Goal: Browse casually

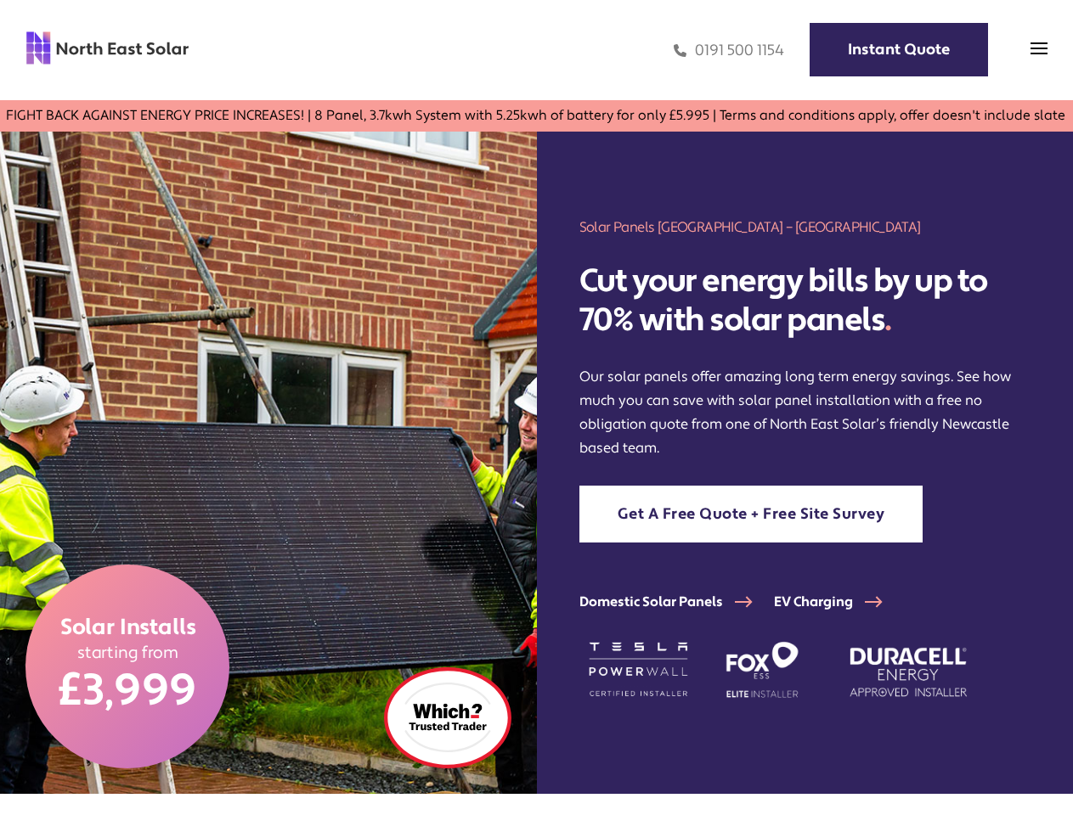
click at [536, 408] on img at bounding box center [268, 463] width 537 height 662
click at [1039, 50] on img at bounding box center [1038, 48] width 17 height 17
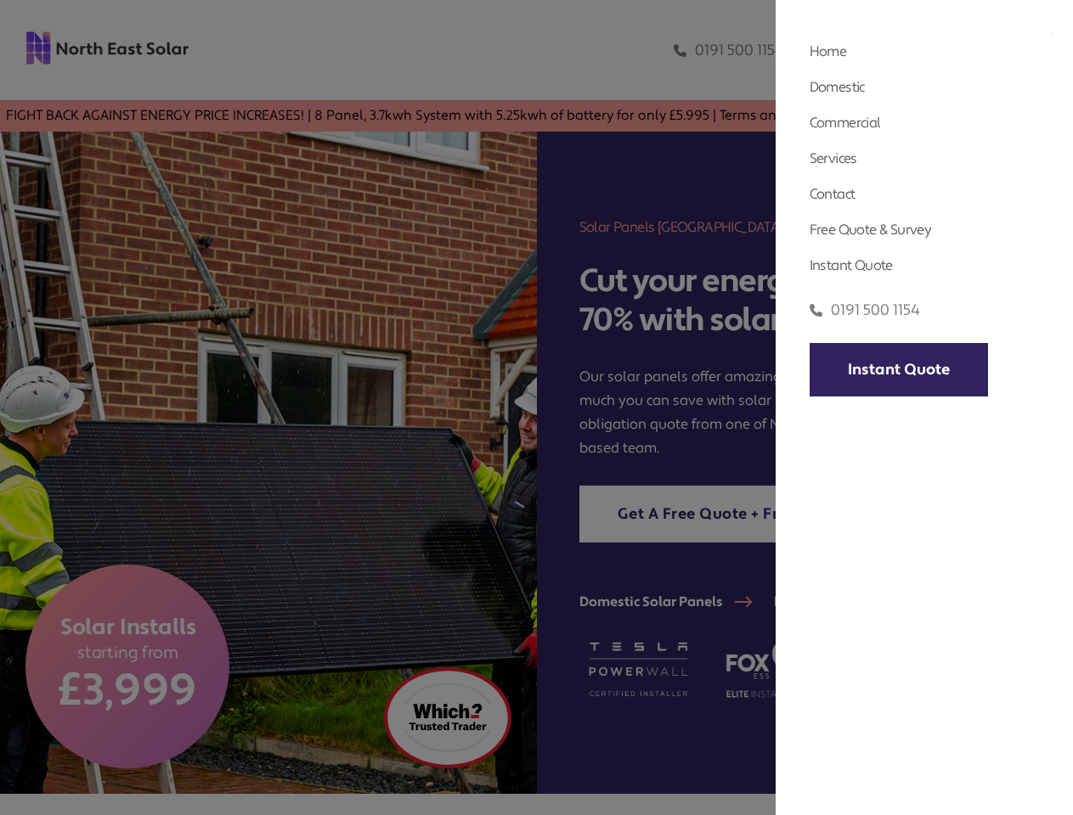
click at [1039, 53] on div at bounding box center [536, 407] width 1073 height 815
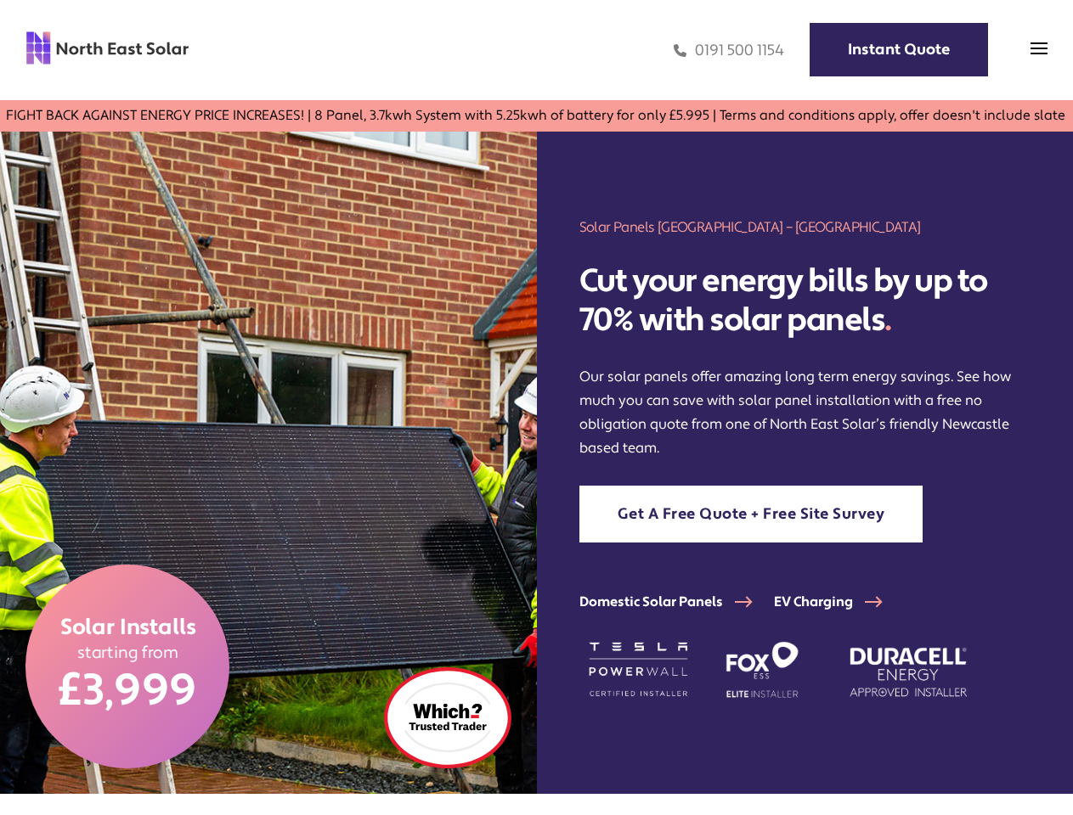
click at [536, 408] on img at bounding box center [268, 463] width 537 height 662
click at [1039, 50] on img at bounding box center [1038, 48] width 17 height 17
click at [1039, 53] on img at bounding box center [1038, 48] width 17 height 17
